Goal: Task Accomplishment & Management: Manage account settings

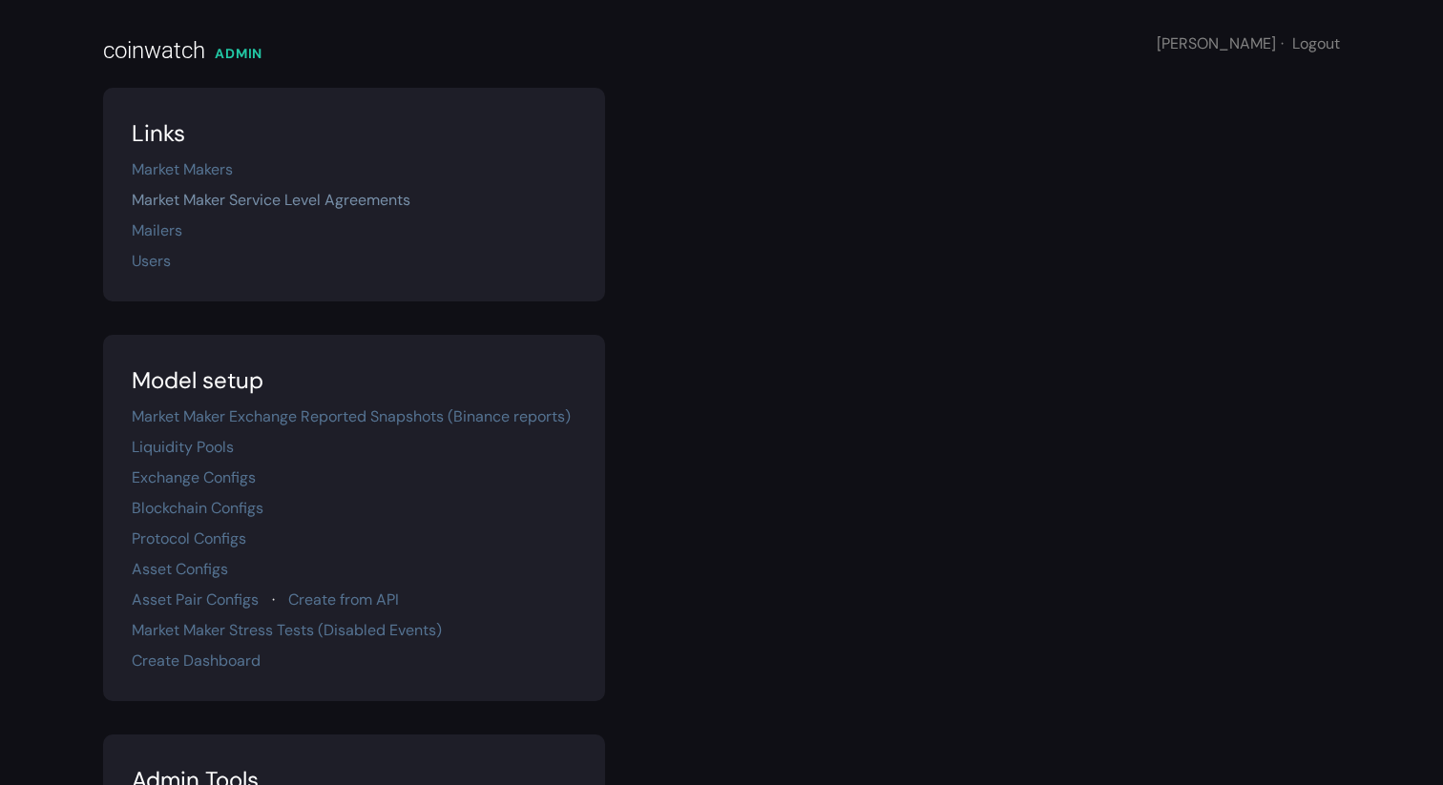
click at [216, 204] on link "Market Maker Service Level Agreements" at bounding box center [271, 200] width 279 height 20
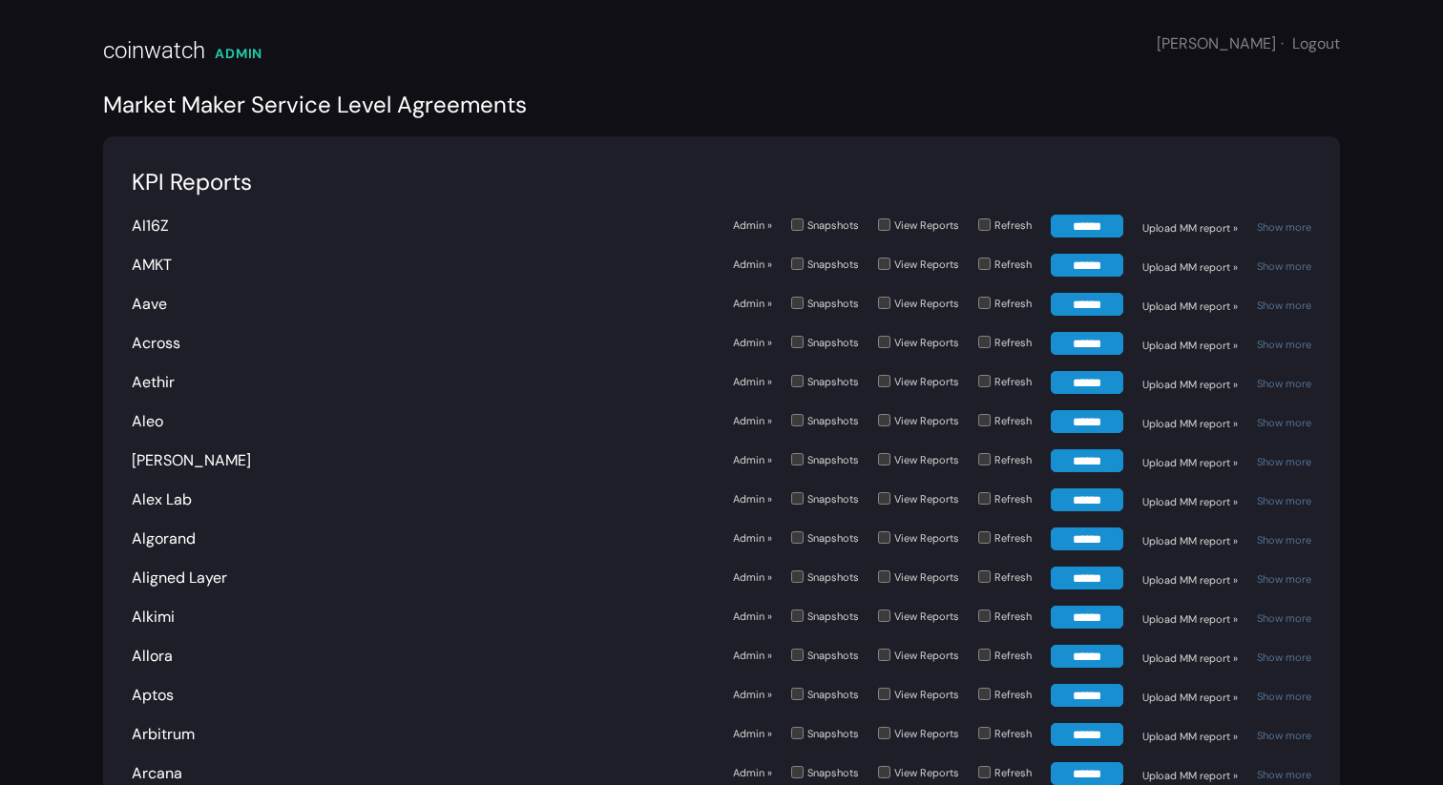
scroll to position [4007, 0]
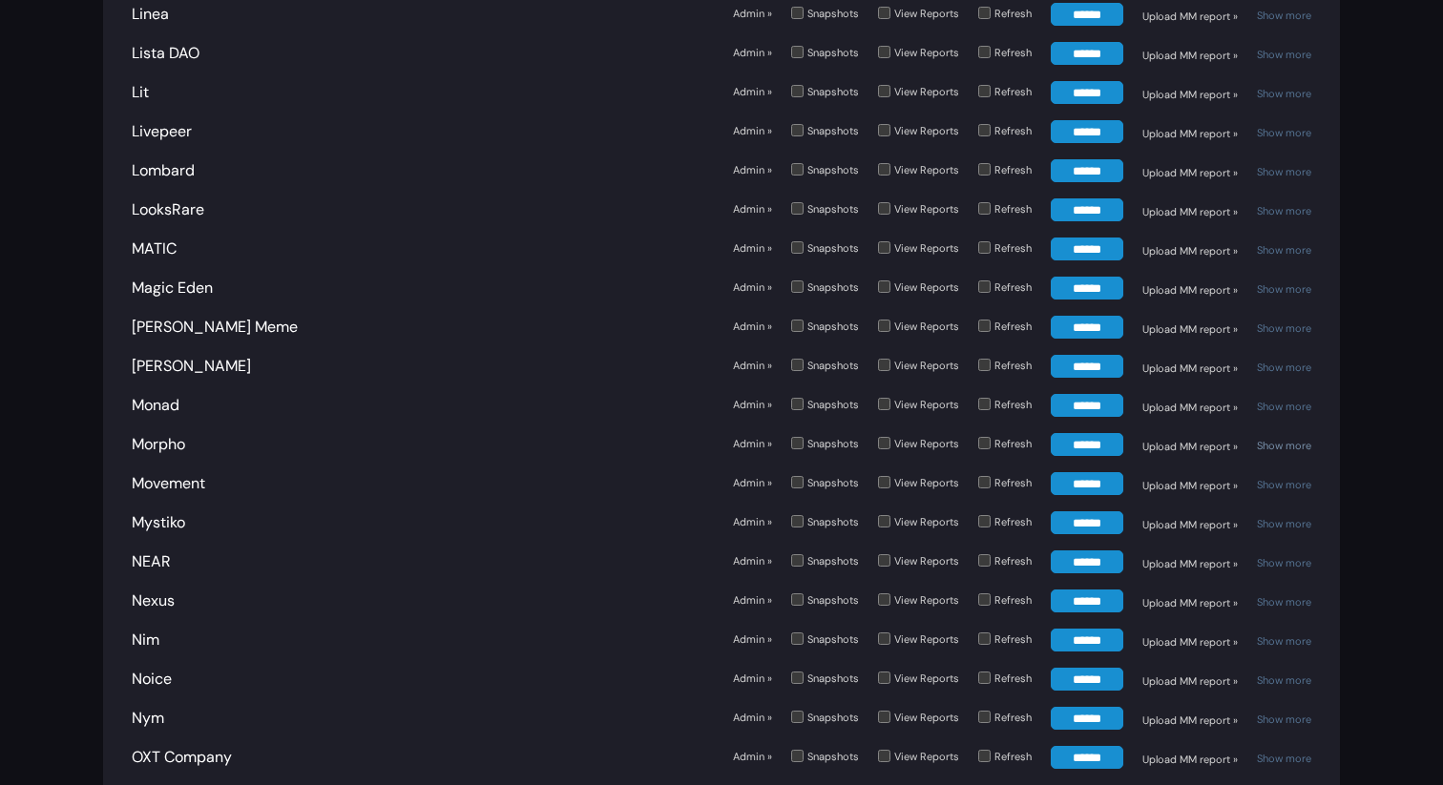
click at [1295, 439] on link "Show more" at bounding box center [1284, 445] width 54 height 13
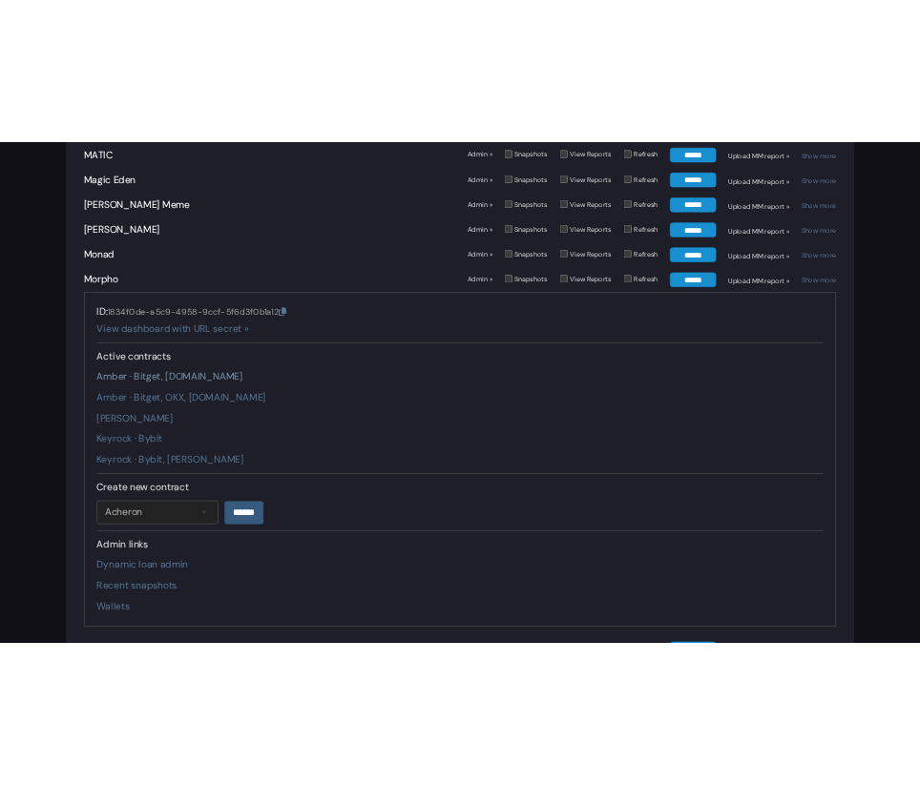
scroll to position [4259, 0]
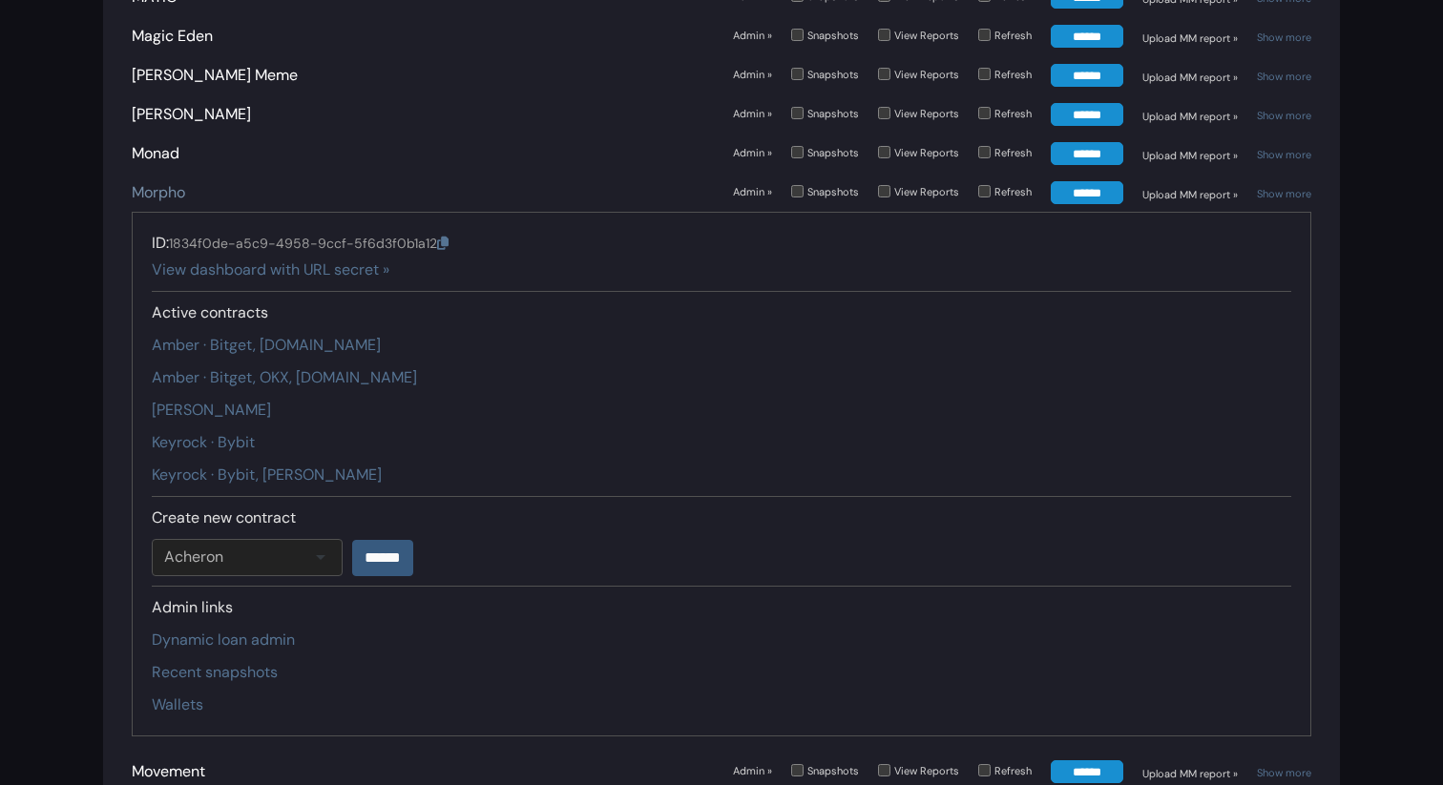
click at [137, 182] on link "Morpho" at bounding box center [158, 192] width 53 height 20
click at [752, 184] on link "Admin »" at bounding box center [752, 192] width 39 height 16
click at [1275, 187] on link "Show more" at bounding box center [1284, 193] width 54 height 13
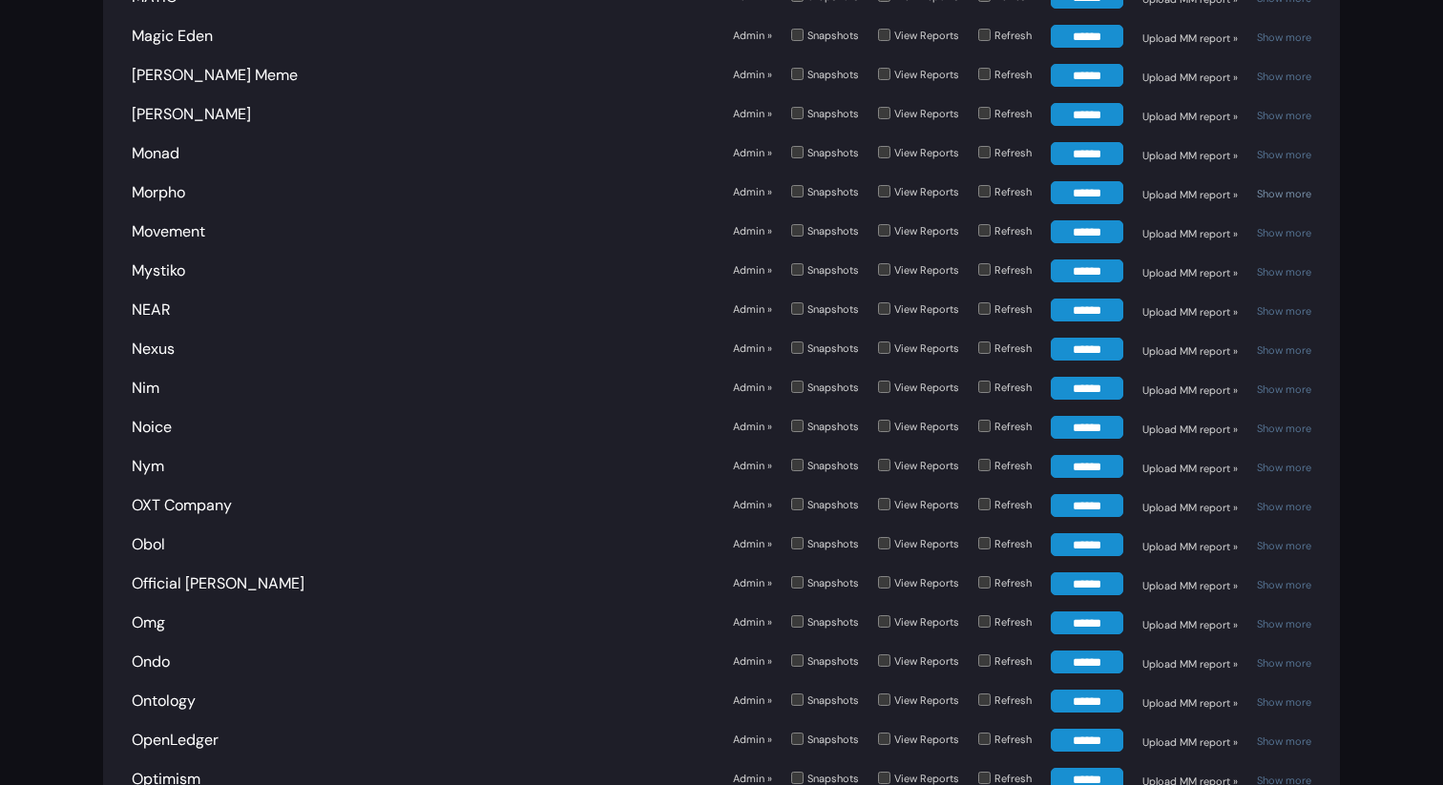
click at [1266, 187] on link "Show more" at bounding box center [1284, 193] width 54 height 13
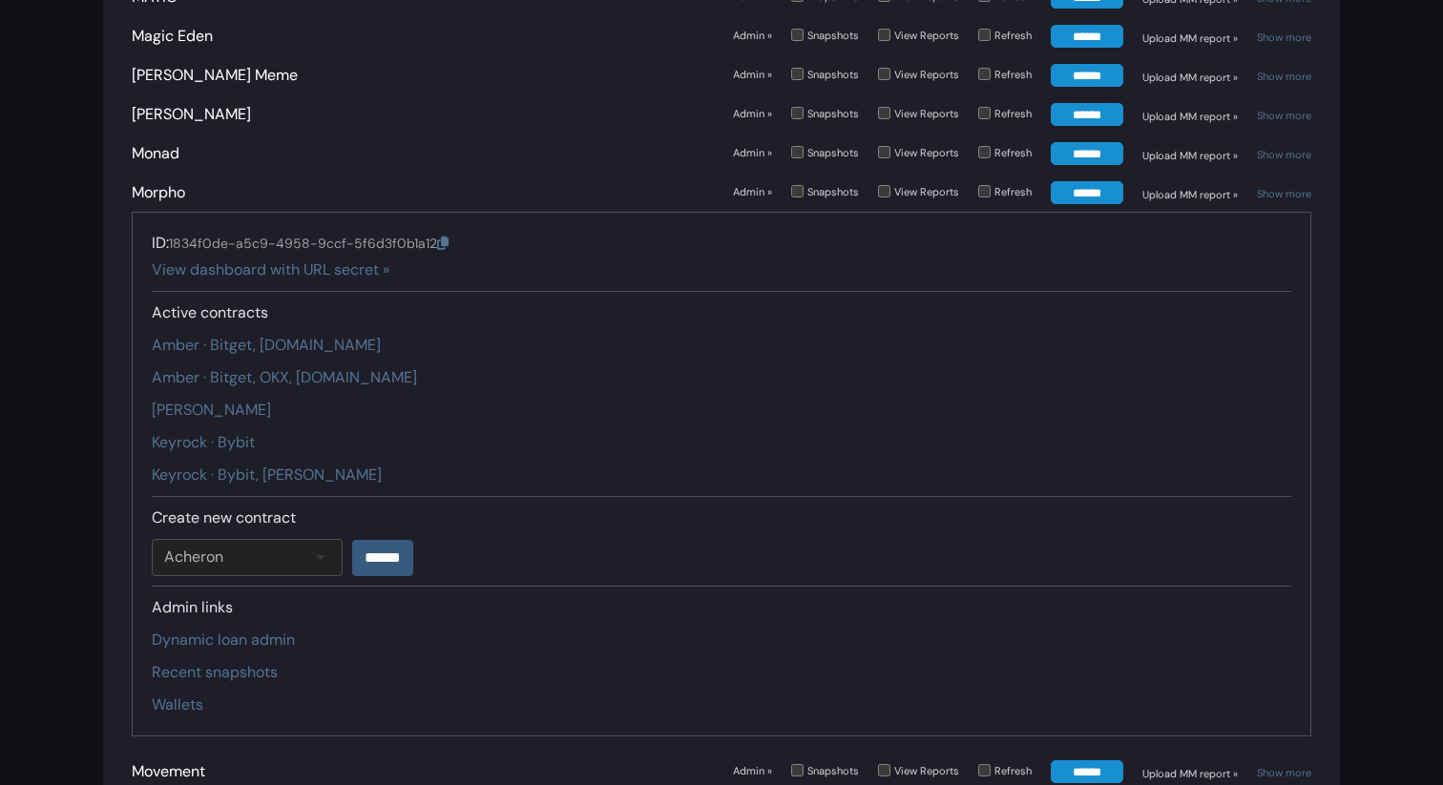
click at [1187, 187] on link "Upload MM report »" at bounding box center [1189, 195] width 95 height 16
click at [236, 335] on link "Amber · Bitget, Gate.io" at bounding box center [266, 345] width 229 height 20
click at [236, 367] on link "Amber · Bitget, OKX, Gate.io" at bounding box center [284, 377] width 265 height 20
click at [218, 400] on link "Auros · Kraken" at bounding box center [211, 410] width 119 height 20
click at [219, 402] on div "ID: 1834f0de-a5c9-4958-9ccf-5f6d3f0b1a12 View dashboard with URL secret » Activ…" at bounding box center [722, 474] width 1180 height 525
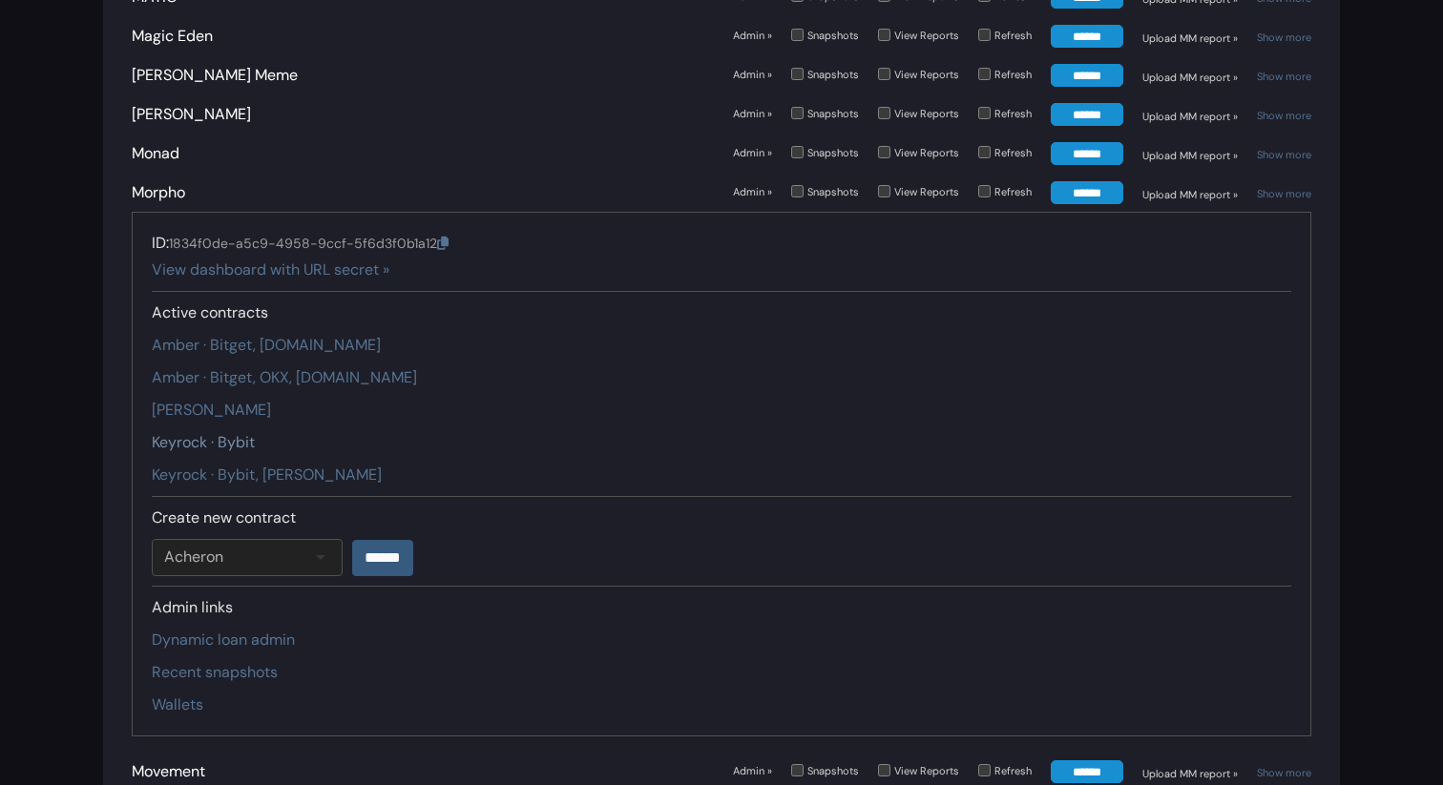
click at [217, 432] on link "Keyrock · Bybit" at bounding box center [203, 442] width 103 height 20
click at [220, 465] on link "Keyrock · Bybit, Kucoin" at bounding box center [267, 475] width 230 height 20
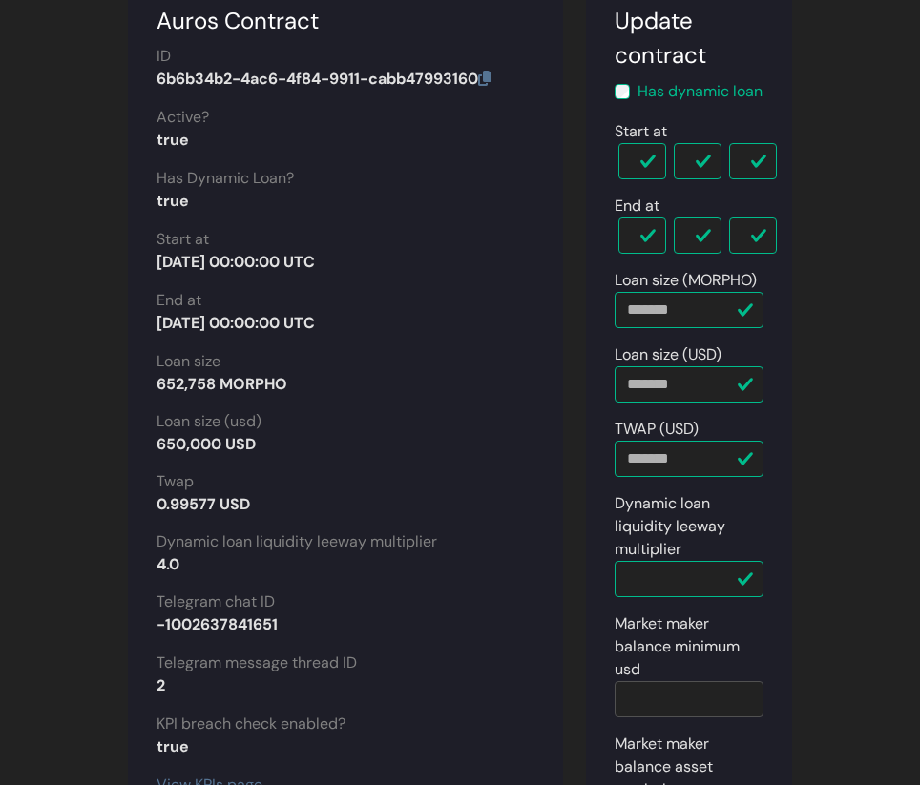
scroll to position [180, 0]
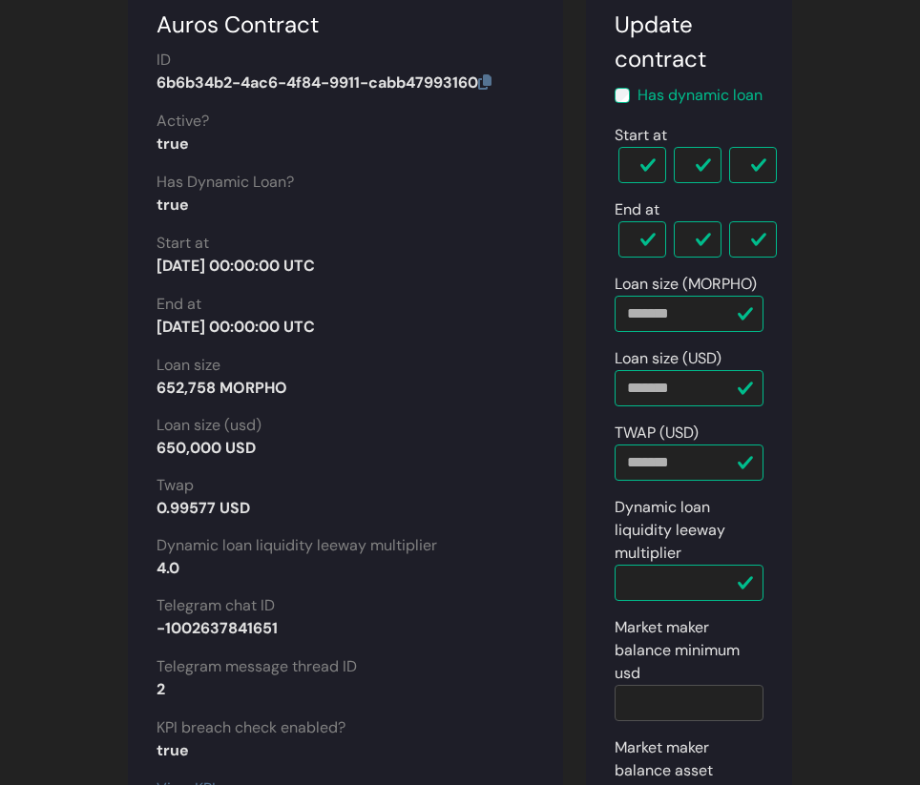
drag, startPoint x: 157, startPoint y: 386, endPoint x: 360, endPoint y: 391, distance: 202.4
click at [360, 391] on div "652,758 MORPHO" at bounding box center [346, 388] width 378 height 23
copy strong "652,758 MORPHO"
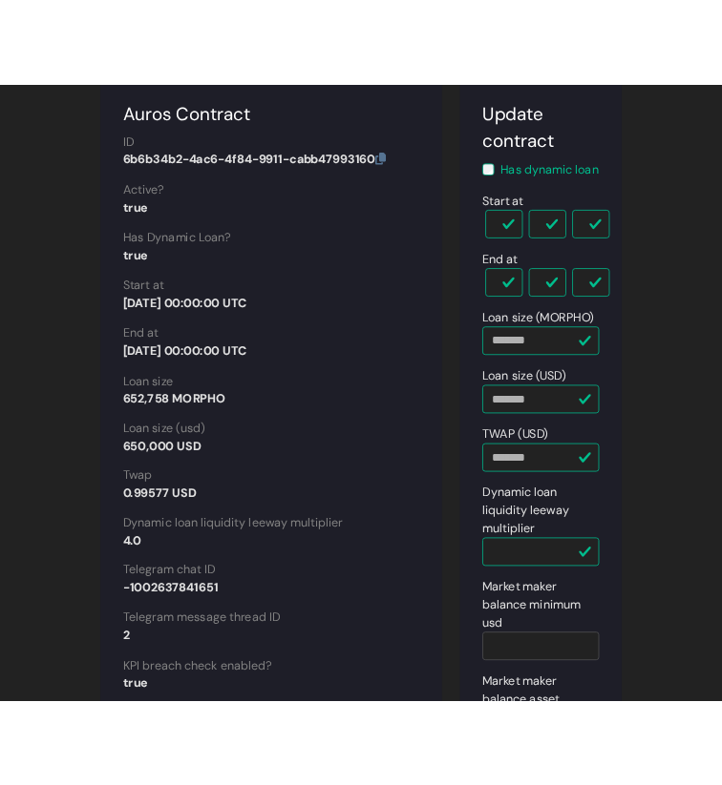
scroll to position [169, 0]
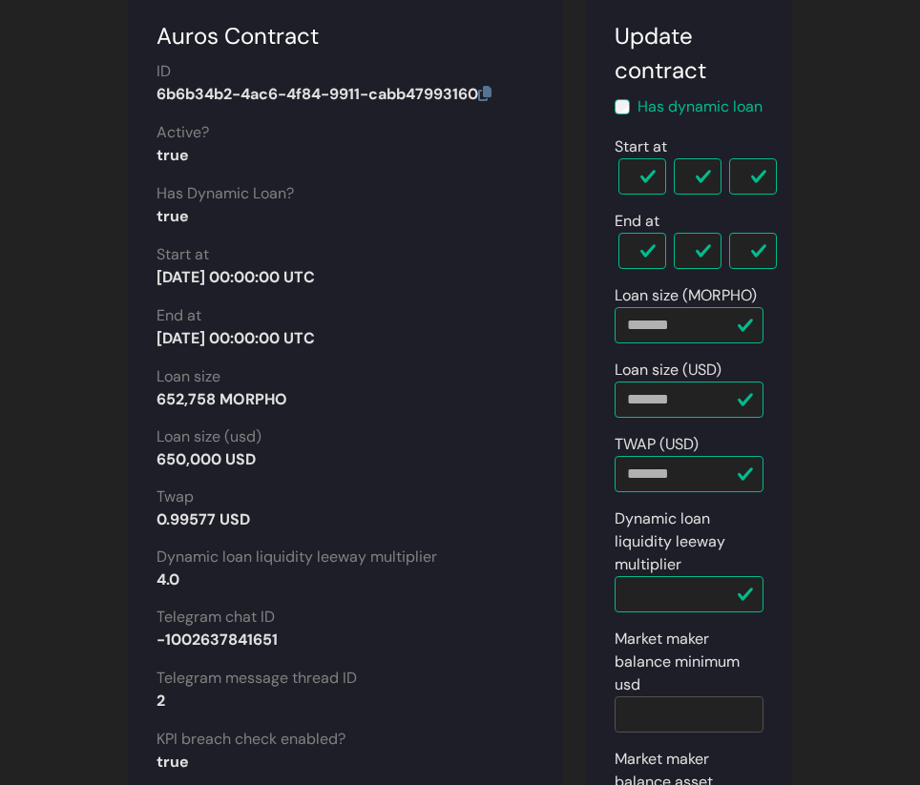
drag, startPoint x: 157, startPoint y: 399, endPoint x: 364, endPoint y: 398, distance: 206.1
click at [364, 398] on div "652,758 MORPHO" at bounding box center [346, 399] width 378 height 23
copy strong "652,758 MORPHO"
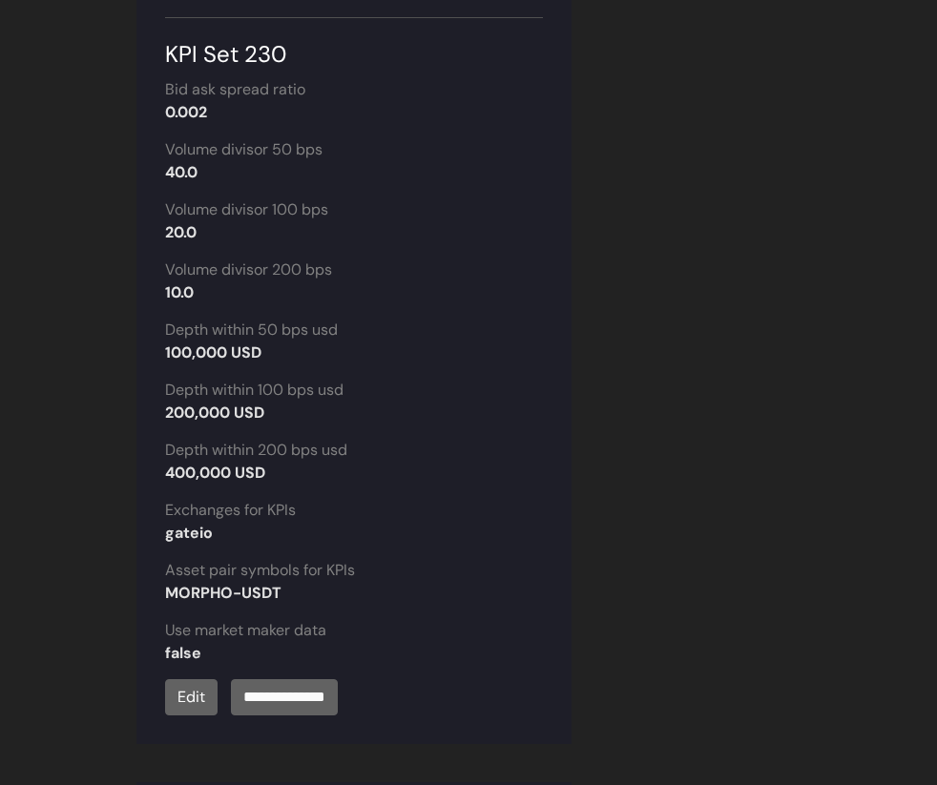
scroll to position [2811, 0]
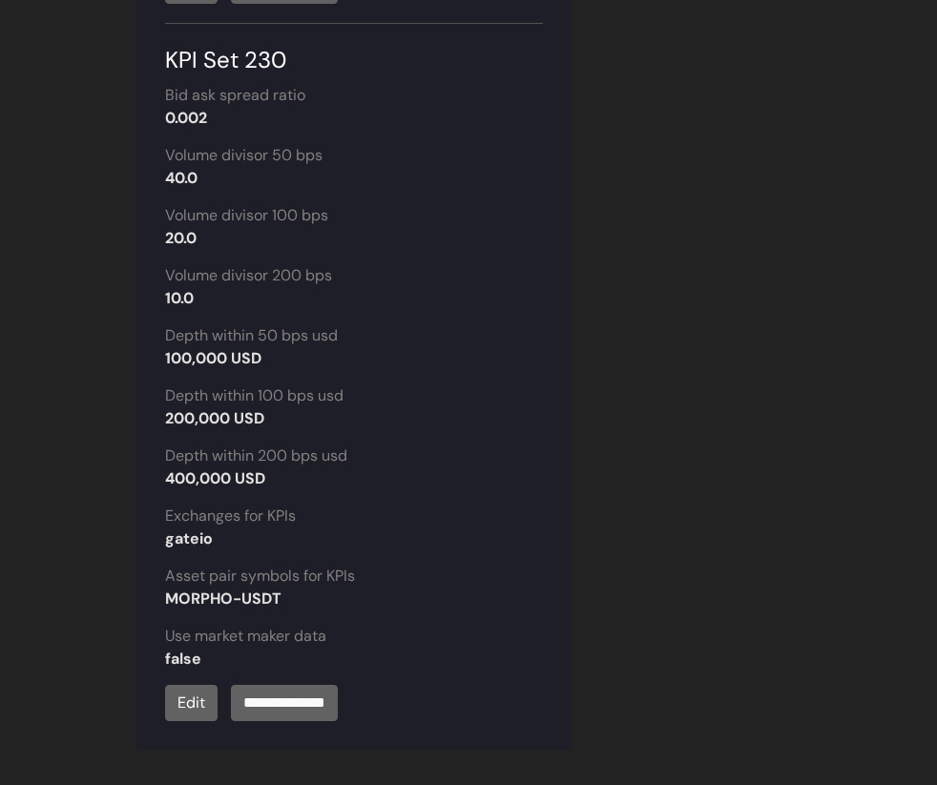
drag, startPoint x: 166, startPoint y: 475, endPoint x: 360, endPoint y: 480, distance: 193.8
click at [361, 480] on div "400,000 USD" at bounding box center [354, 479] width 378 height 23
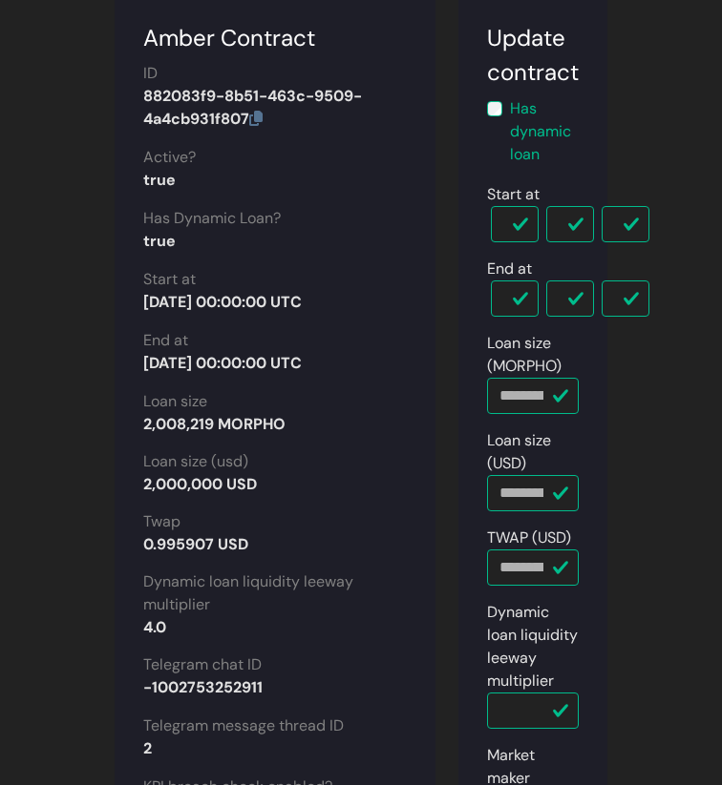
scroll to position [86, 0]
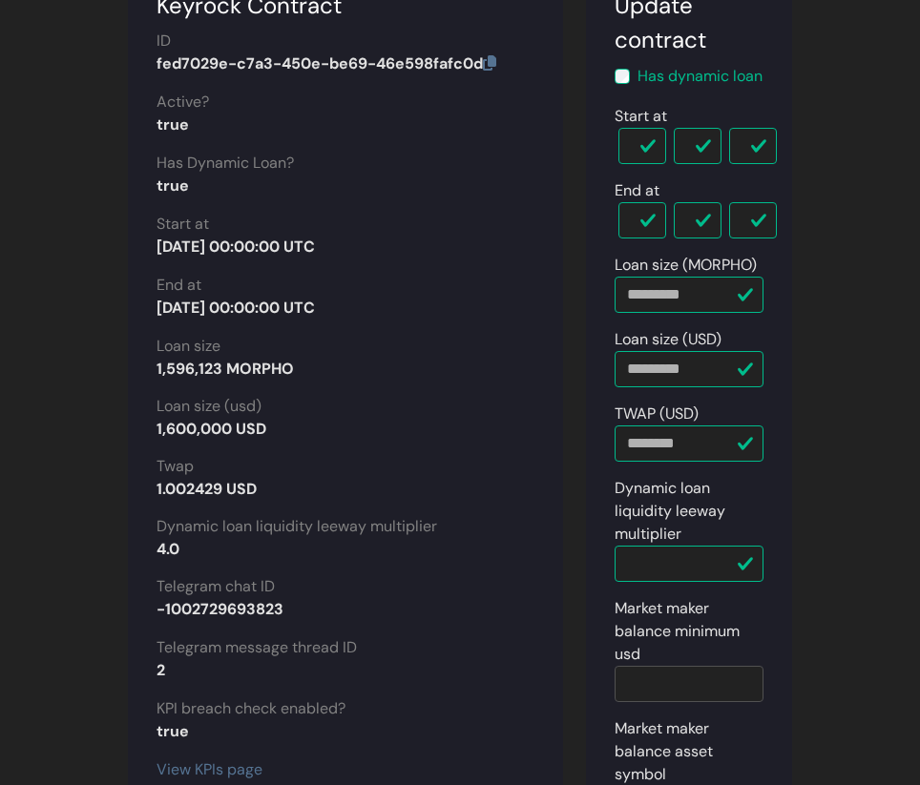
scroll to position [218, 0]
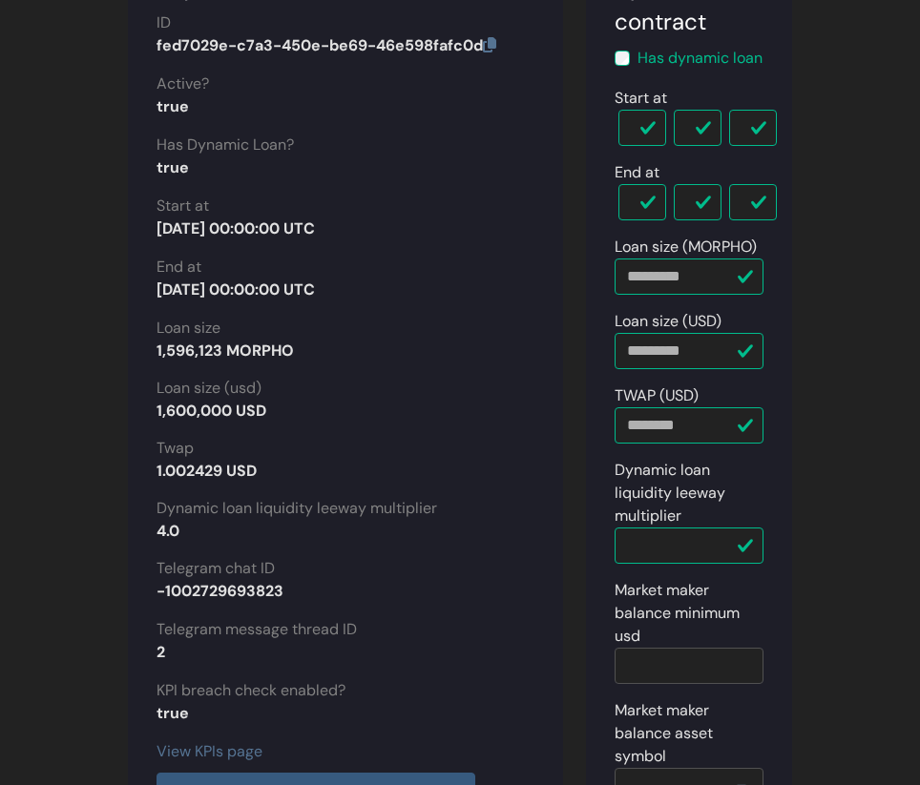
drag, startPoint x: 157, startPoint y: 411, endPoint x: 282, endPoint y: 419, distance: 124.3
click at [282, 419] on div "1,600,000 USD" at bounding box center [346, 411] width 378 height 23
copy strong "1,600,000 USD"
drag, startPoint x: 155, startPoint y: 351, endPoint x: 321, endPoint y: 351, distance: 166.1
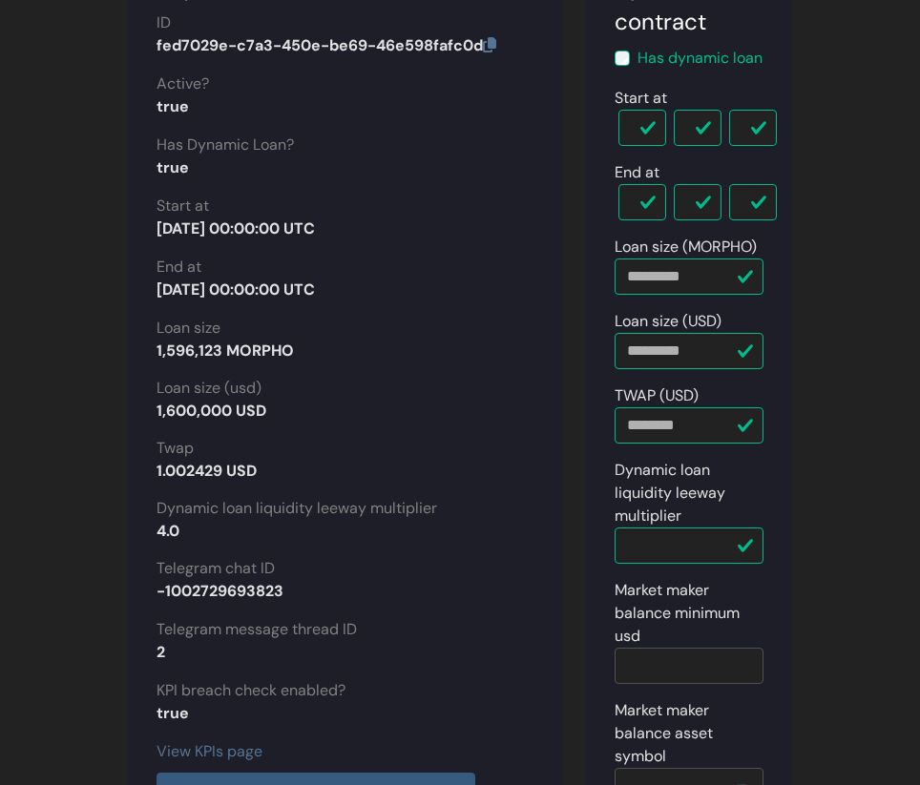
copy strong "1,596,123 MORPHO"
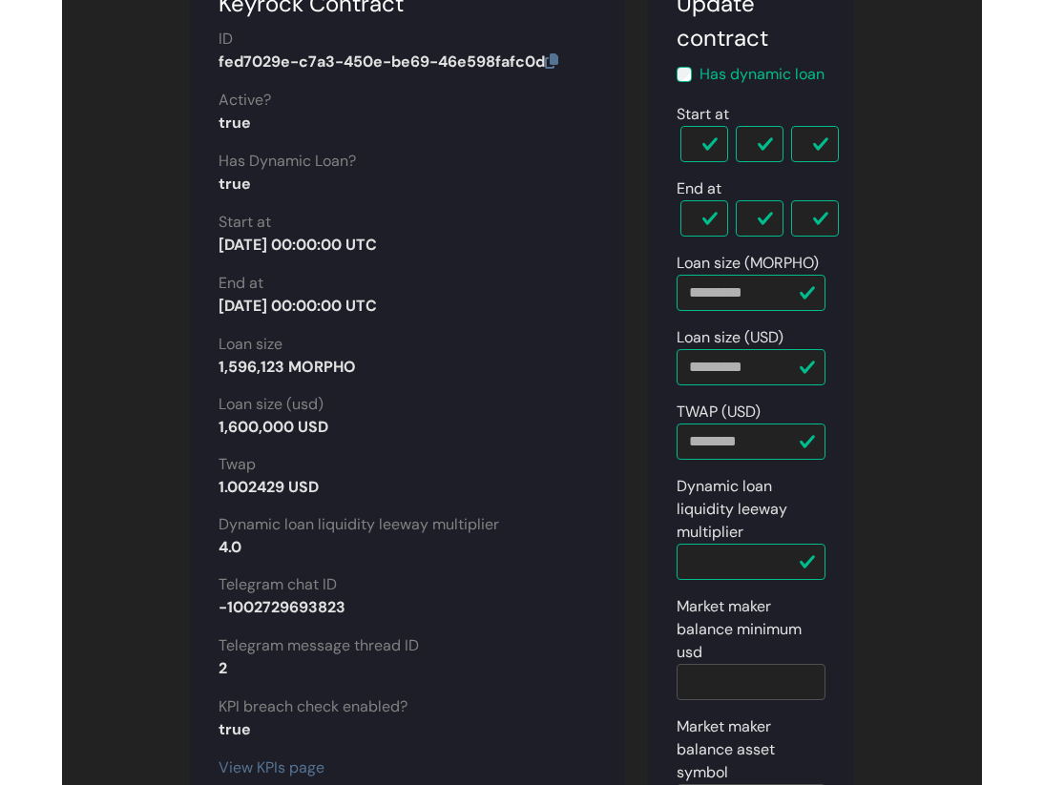
scroll to position [352, 0]
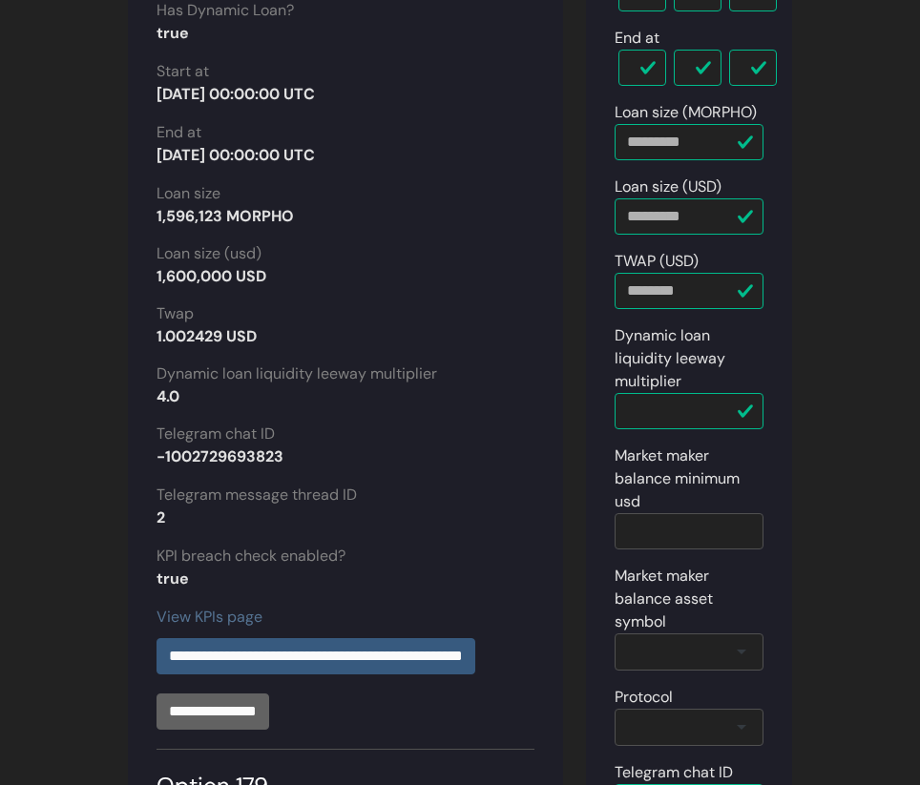
click at [164, 220] on strong "1,596,123 MORPHO" at bounding box center [225, 216] width 137 height 20
drag, startPoint x: 158, startPoint y: 219, endPoint x: 219, endPoint y: 214, distance: 60.3
click at [219, 214] on strong "1,596,123 MORPHO" at bounding box center [225, 216] width 137 height 20
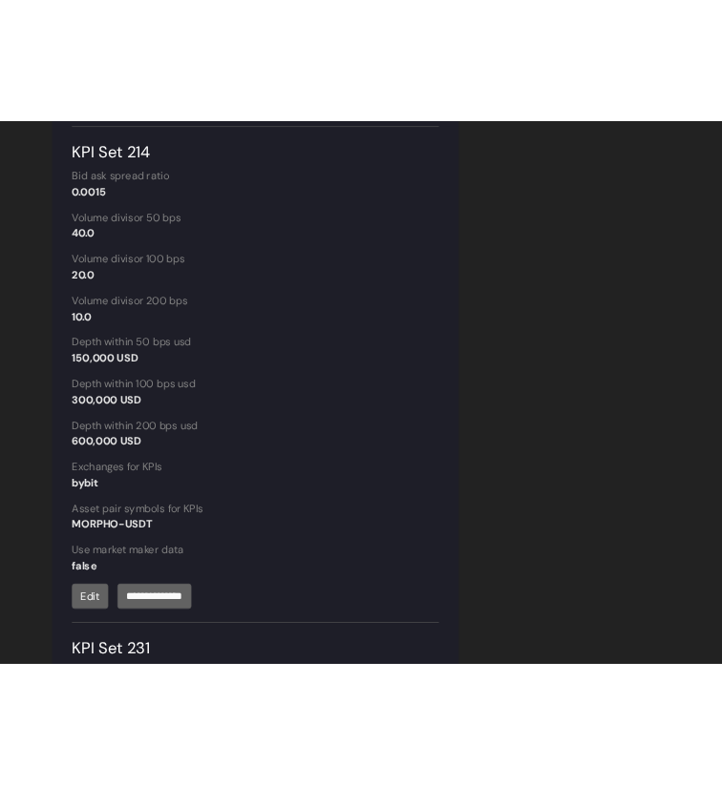
scroll to position [1382, 0]
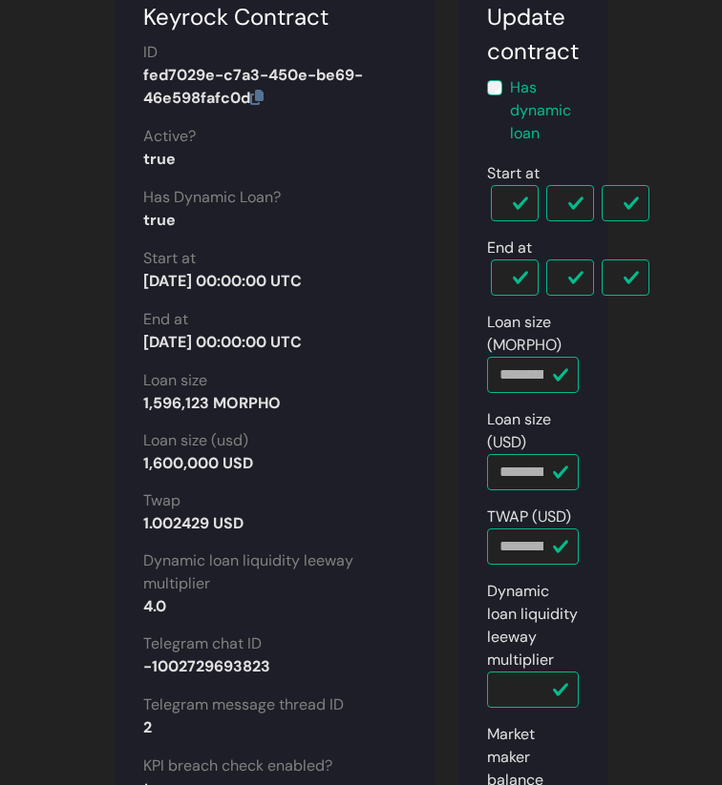
scroll to position [175, 0]
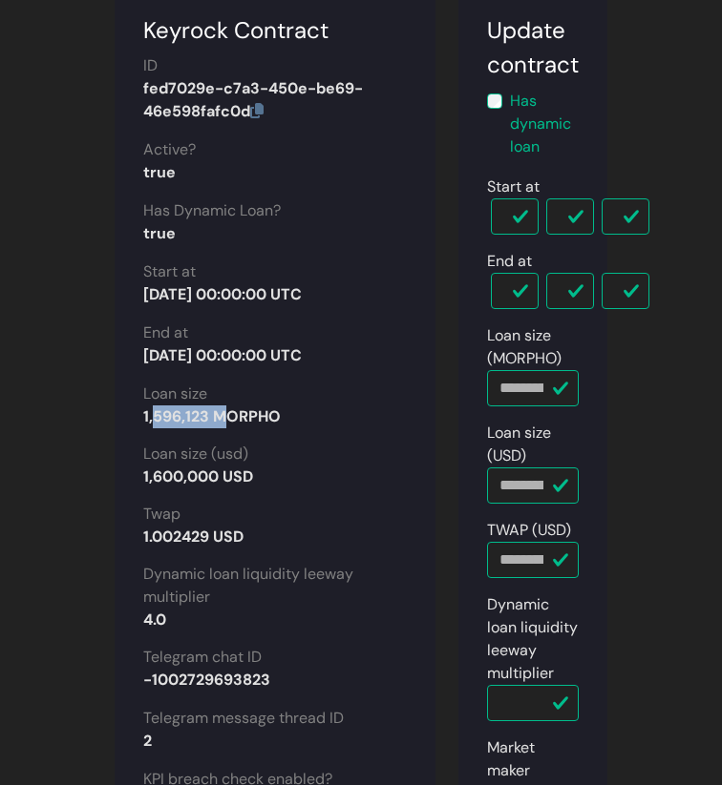
drag, startPoint x: 211, startPoint y: 420, endPoint x: 143, endPoint y: 415, distance: 67.9
click at [143, 415] on strong "1,596,123 MORPHO" at bounding box center [211, 417] width 137 height 20
drag, startPoint x: 136, startPoint y: 415, endPoint x: 292, endPoint y: 422, distance: 155.7
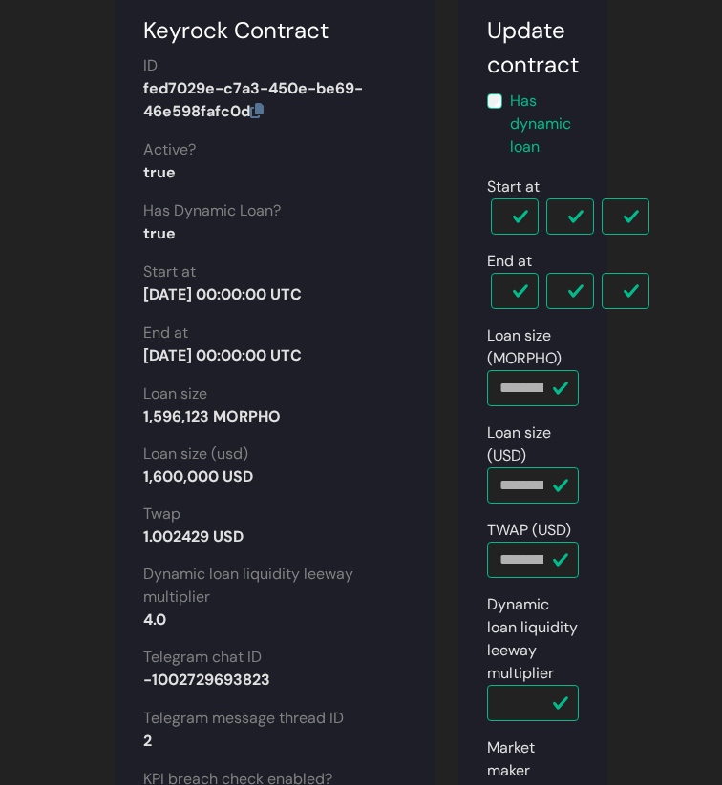
copy strong "1,596,123 MORPHO"
click at [270, 486] on div "1,600,000 USD" at bounding box center [274, 477] width 263 height 23
drag, startPoint x: 264, startPoint y: 477, endPoint x: 137, endPoint y: 477, distance: 126.9
copy strong "1,600,000 USD"
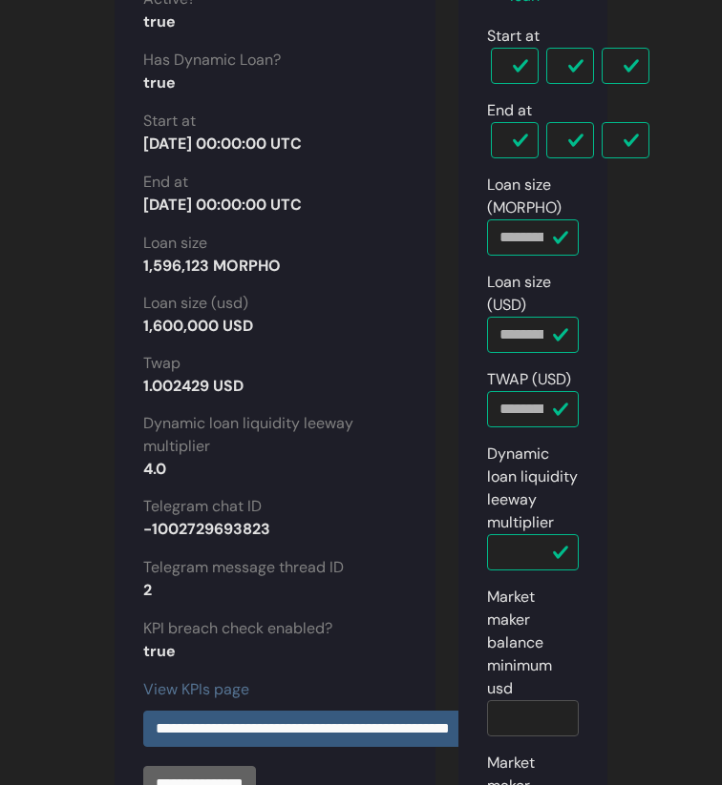
scroll to position [293, 0]
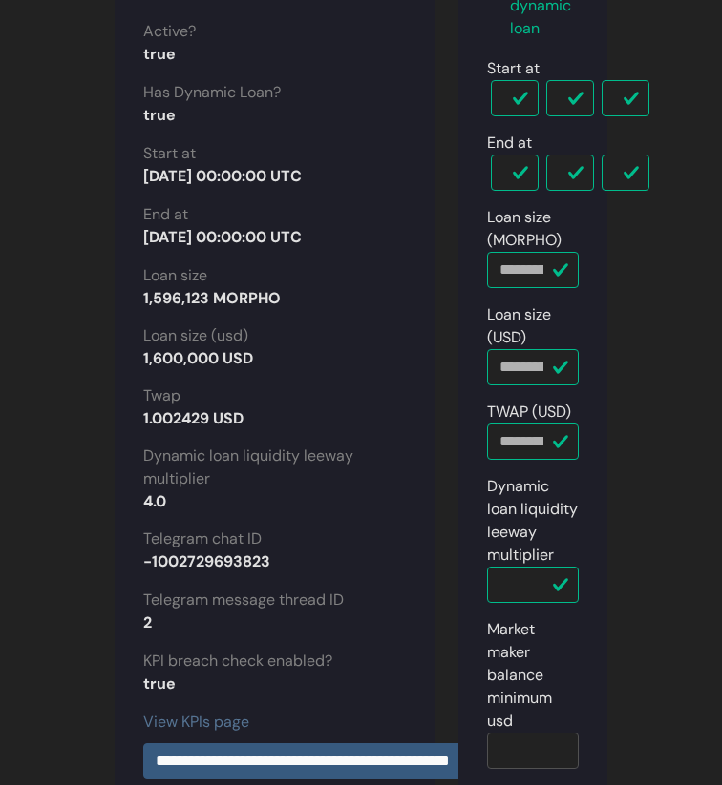
copy strong "1,600,000 USD"
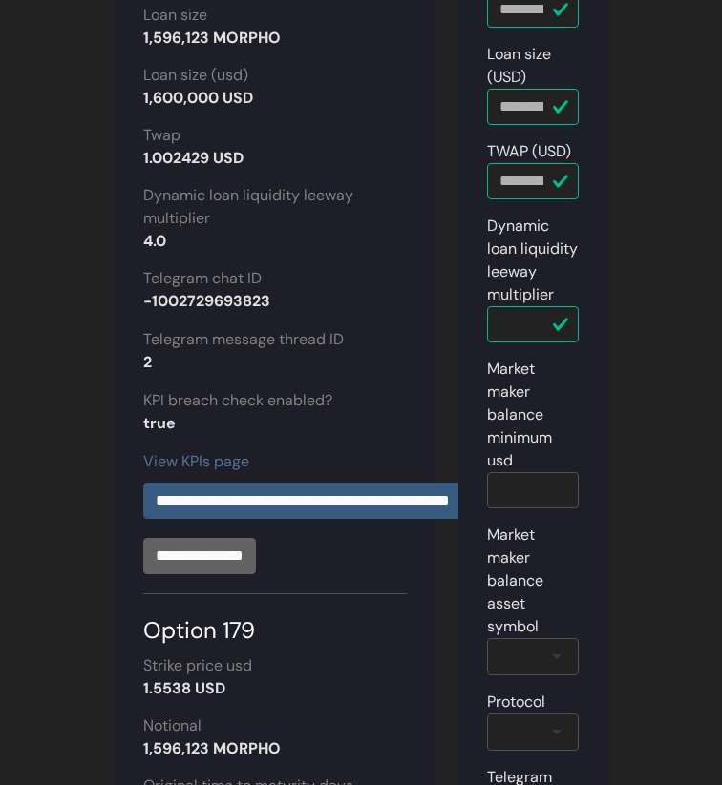
scroll to position [561, 0]
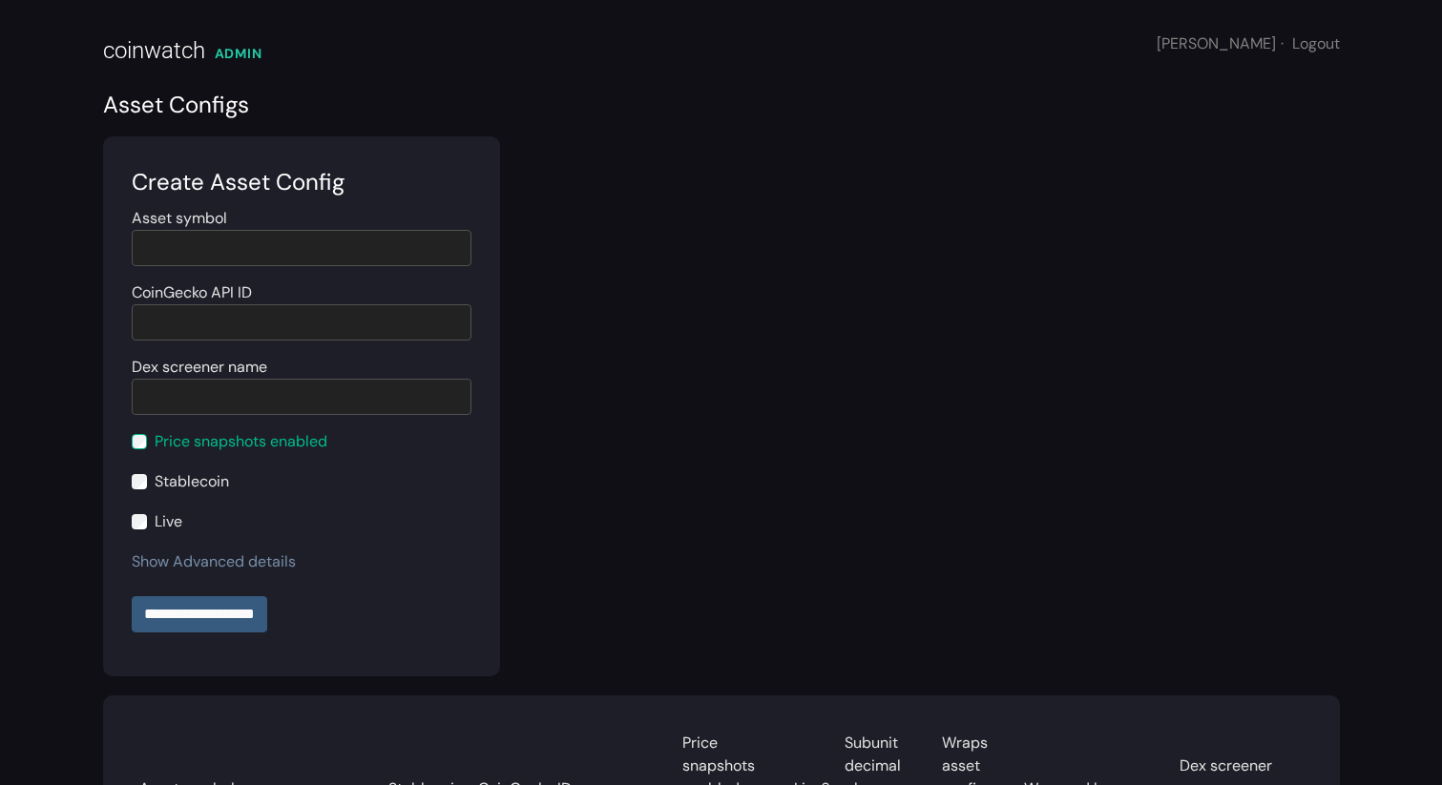
click at [223, 565] on link "Show Advanced details" at bounding box center [214, 562] width 164 height 20
